Goal: Task Accomplishment & Management: Manage account settings

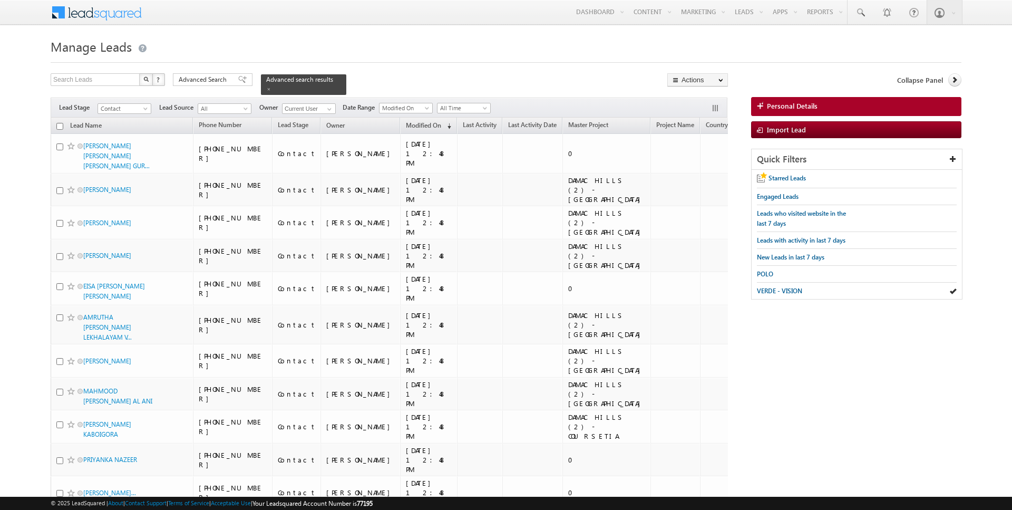
click at [60, 124] on input "checkbox" at bounding box center [59, 126] width 7 height 7
checkbox input "true"
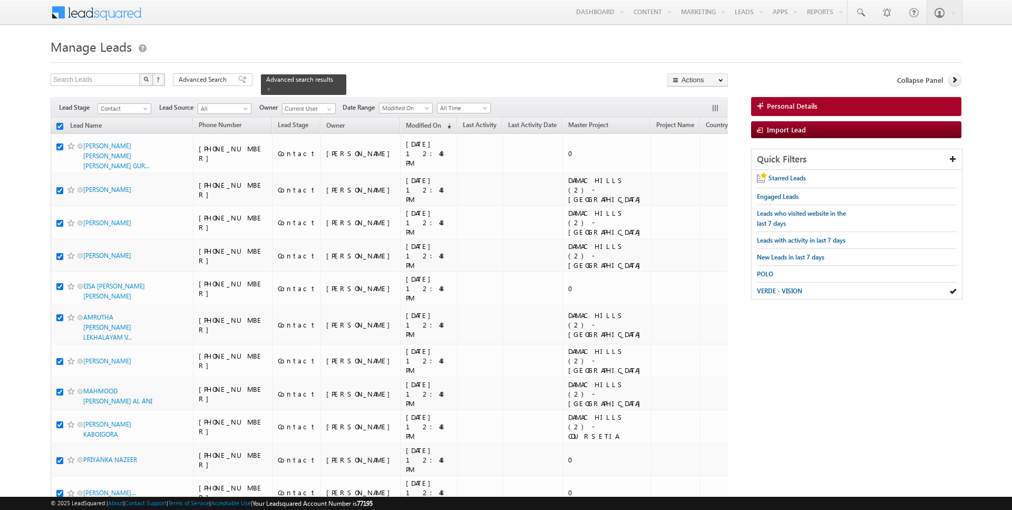
checkbox input "true"
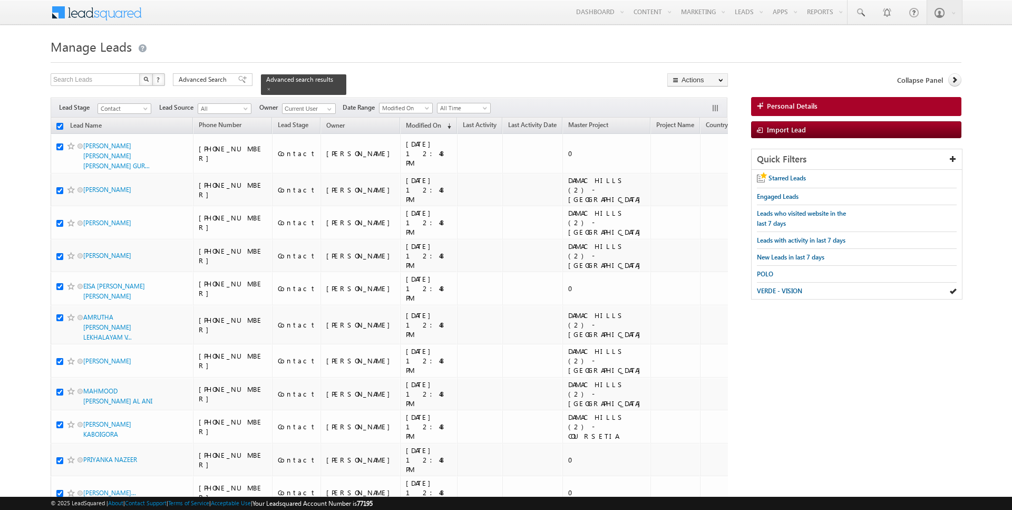
checkbox input "true"
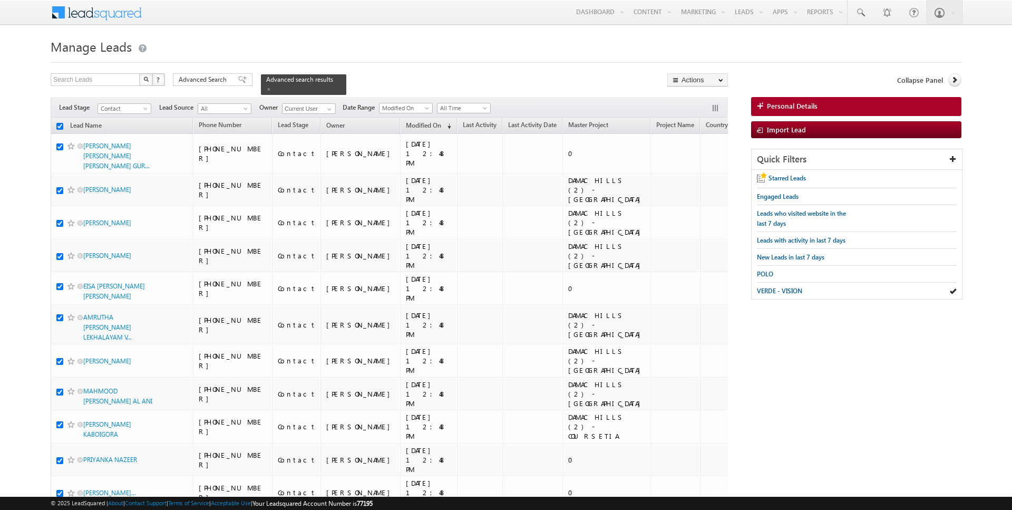
checkbox input "true"
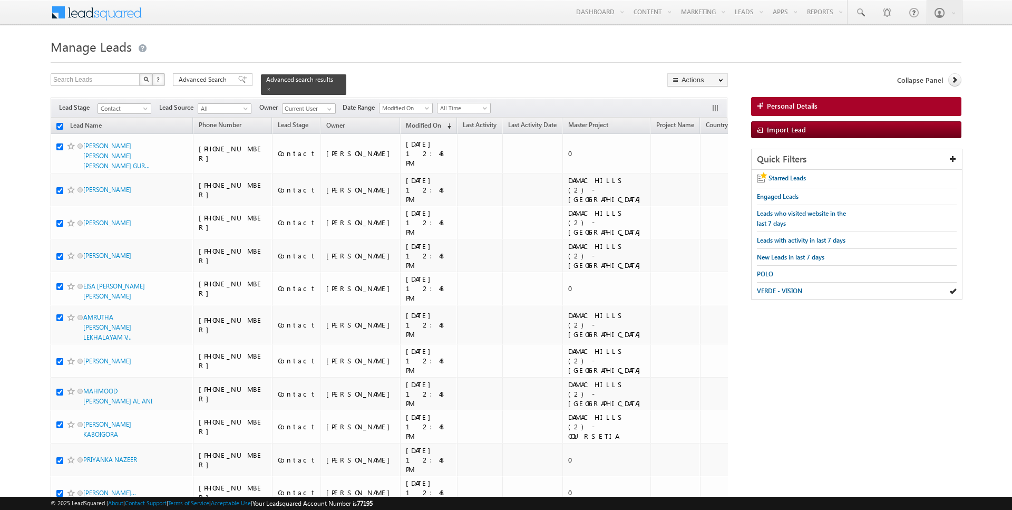
checkbox input "true"
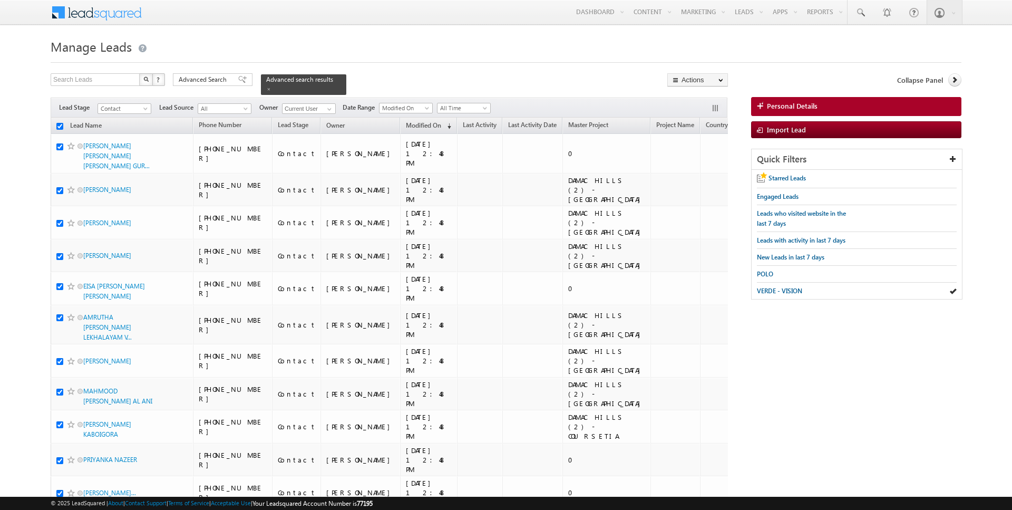
checkbox input "true"
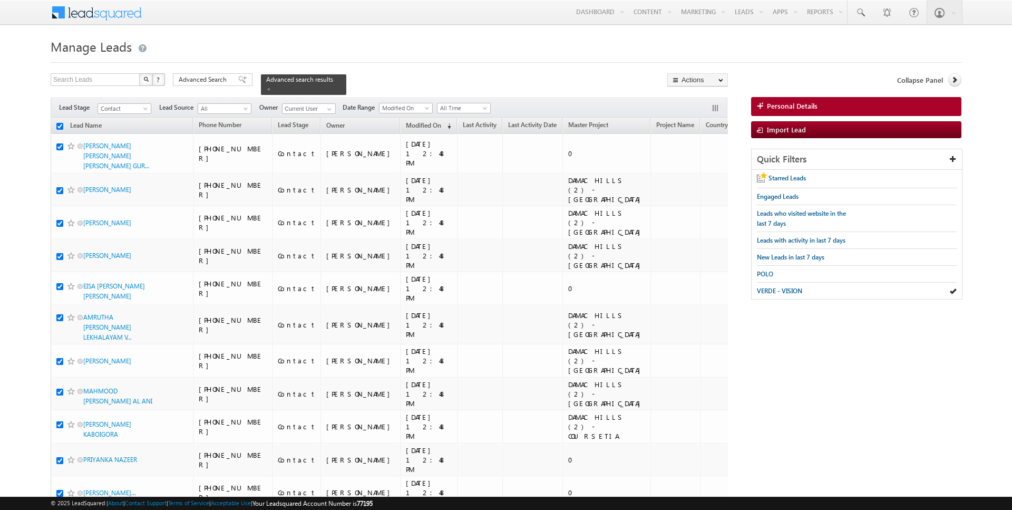
checkbox input "true"
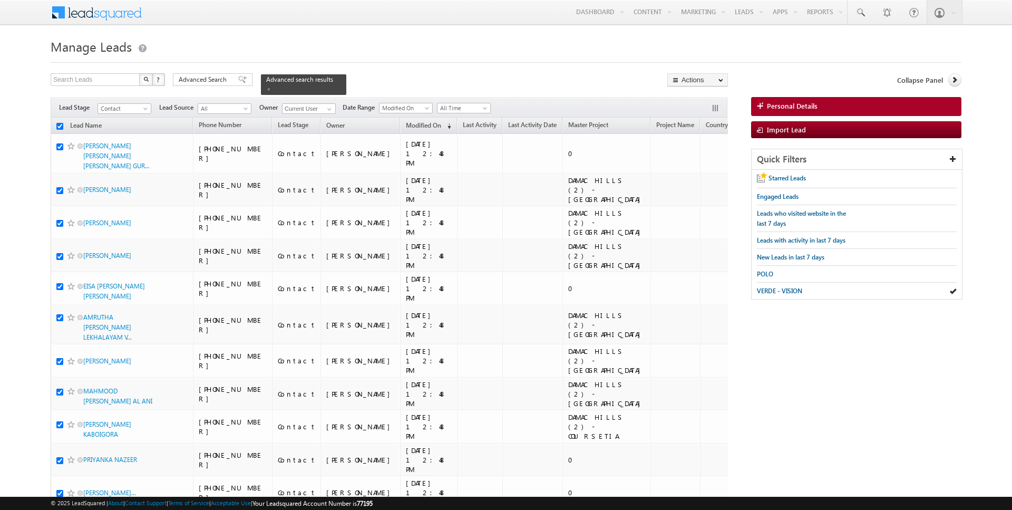
checkbox input "true"
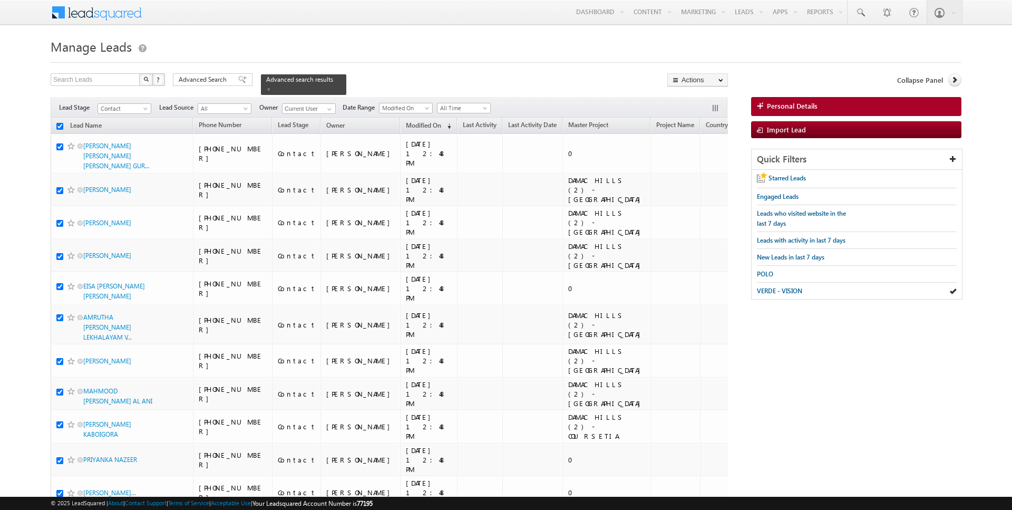
checkbox input "true"
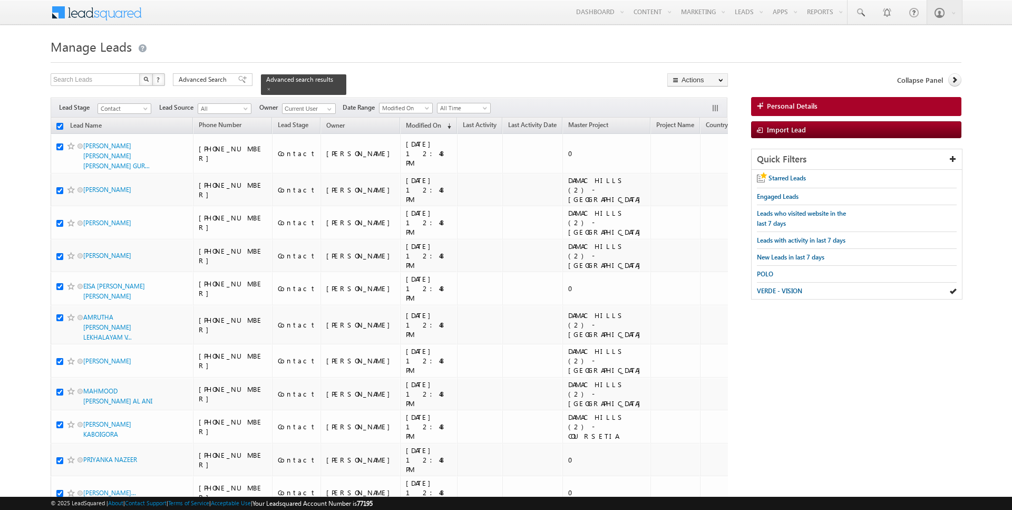
checkbox input "true"
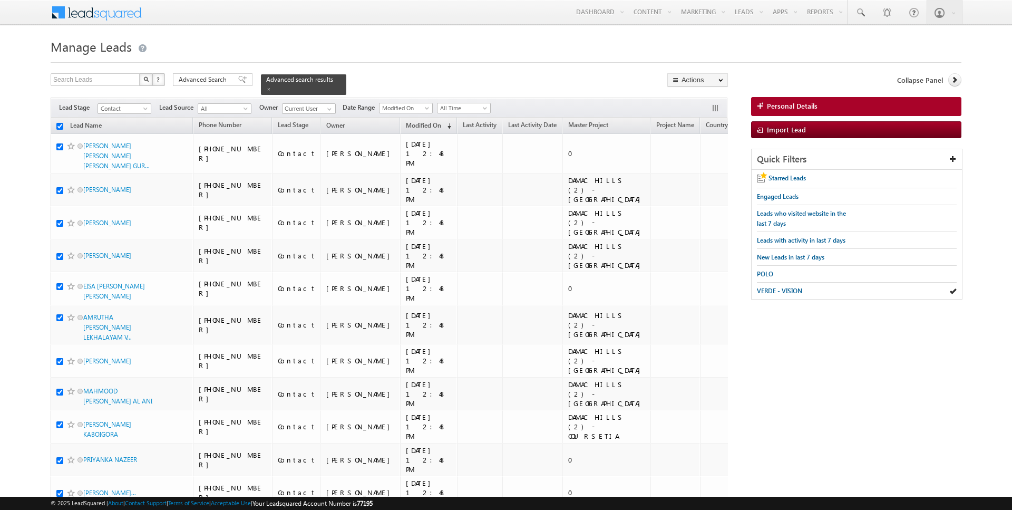
checkbox input "true"
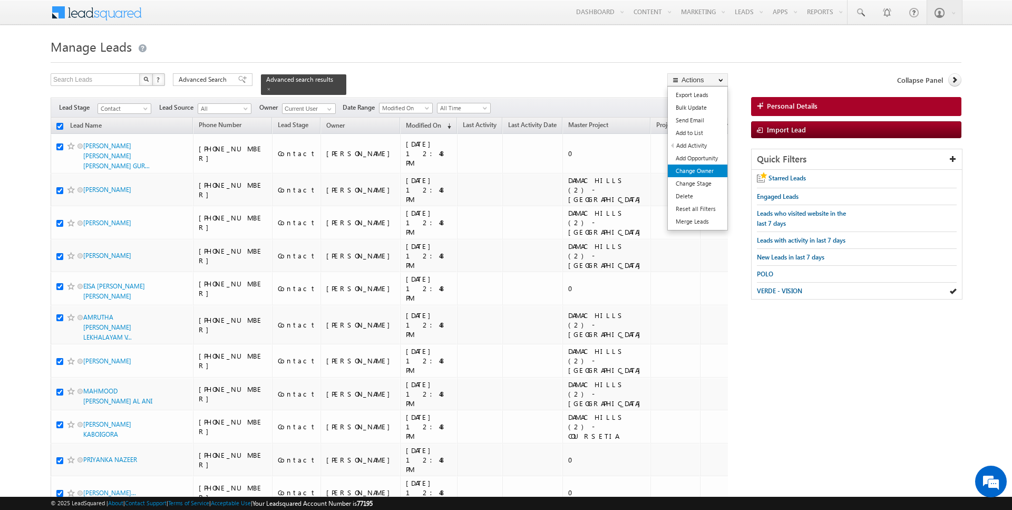
click at [706, 168] on link "Change Owner" at bounding box center [698, 171] width 60 height 13
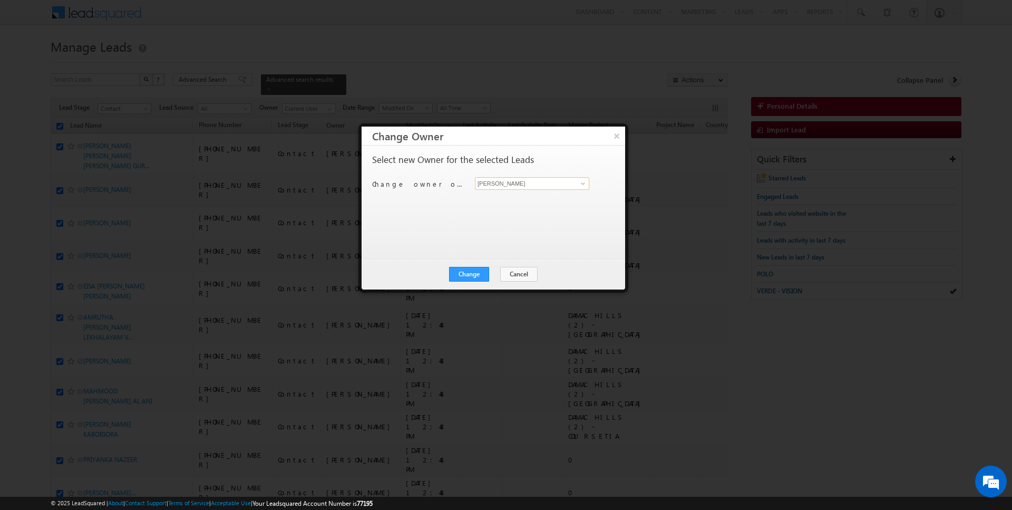
click at [505, 180] on input "[PERSON_NAME]" at bounding box center [532, 183] width 114 height 13
type input "Anuj Upadhyay"
click at [477, 273] on button "Change" at bounding box center [469, 274] width 40 height 15
click at [493, 273] on button "Close" at bounding box center [495, 274] width 34 height 15
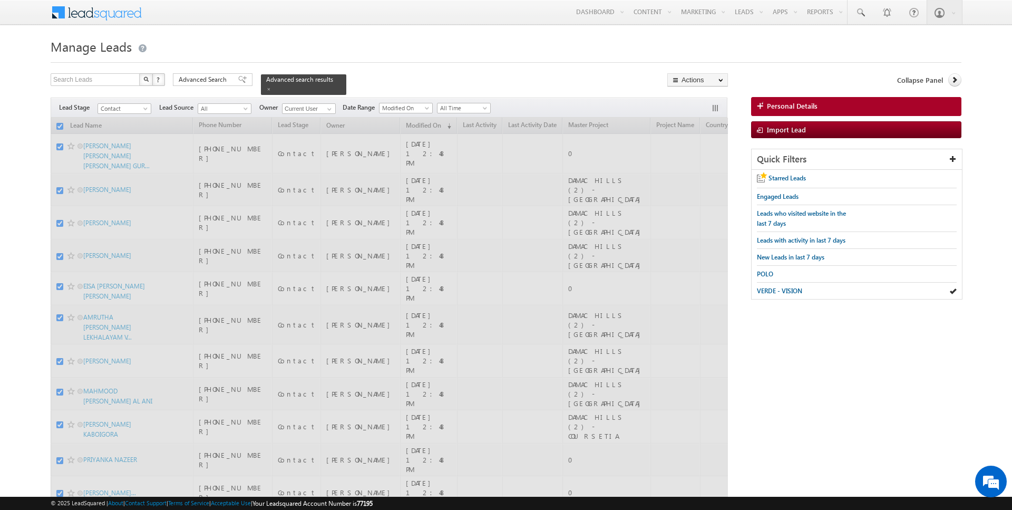
checkbox input "false"
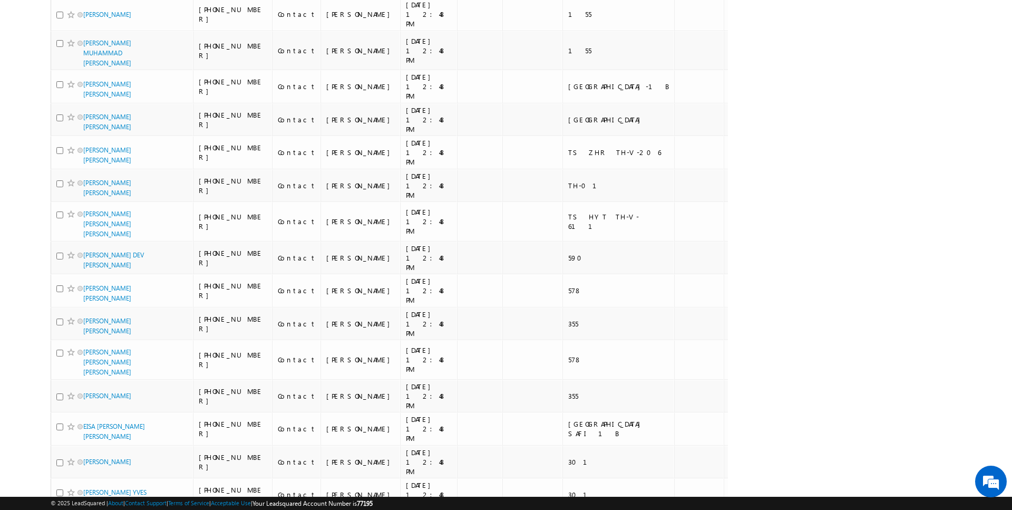
scroll to position [916, 0]
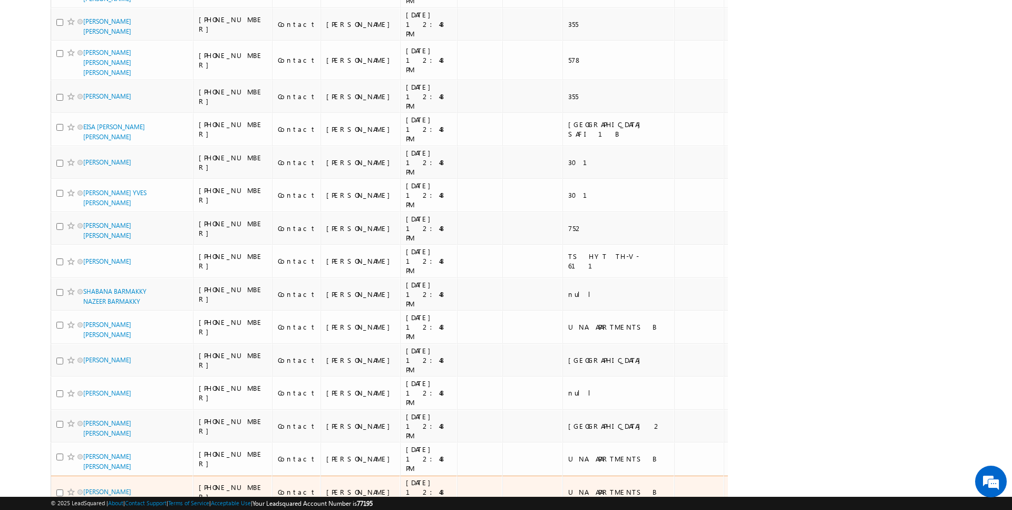
click at [293, 454] on div "Contact" at bounding box center [297, 458] width 38 height 9
